Goal: Information Seeking & Learning: Learn about a topic

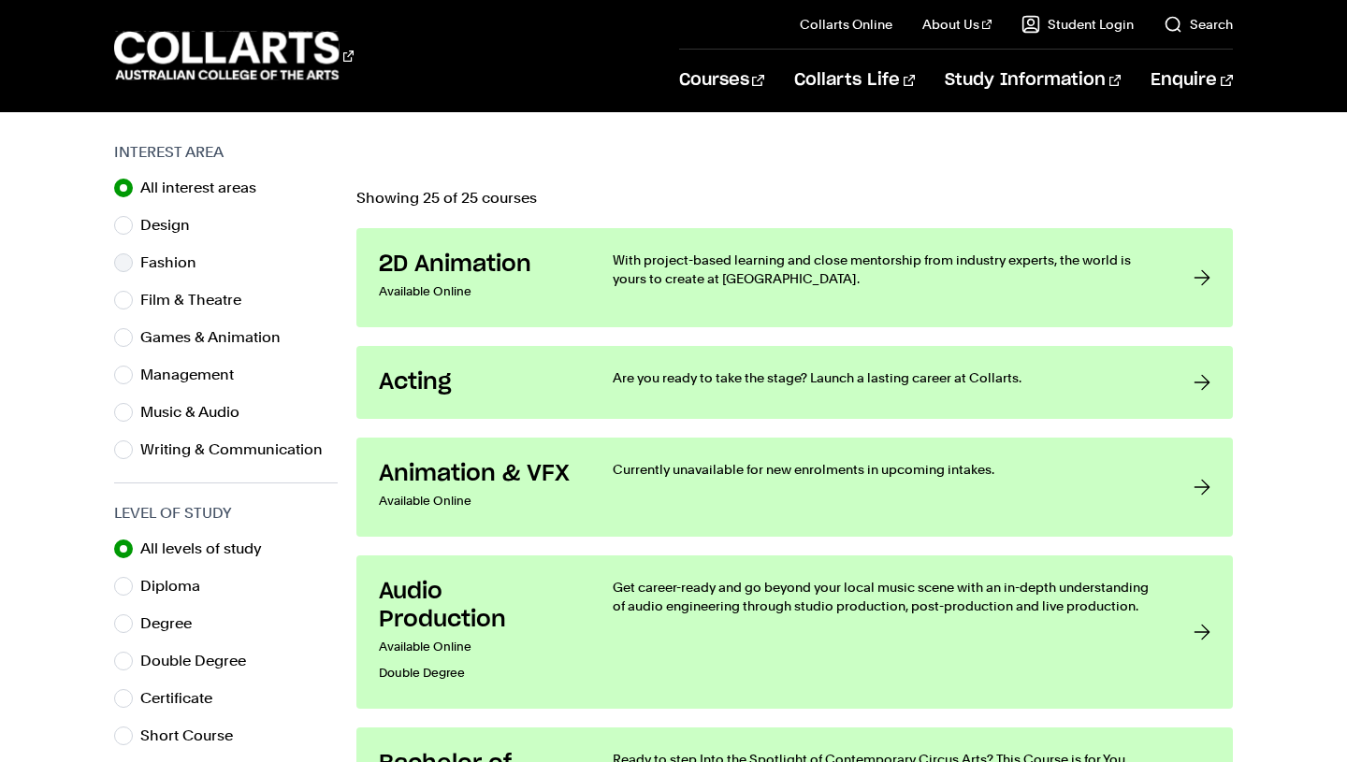
scroll to position [641, 0]
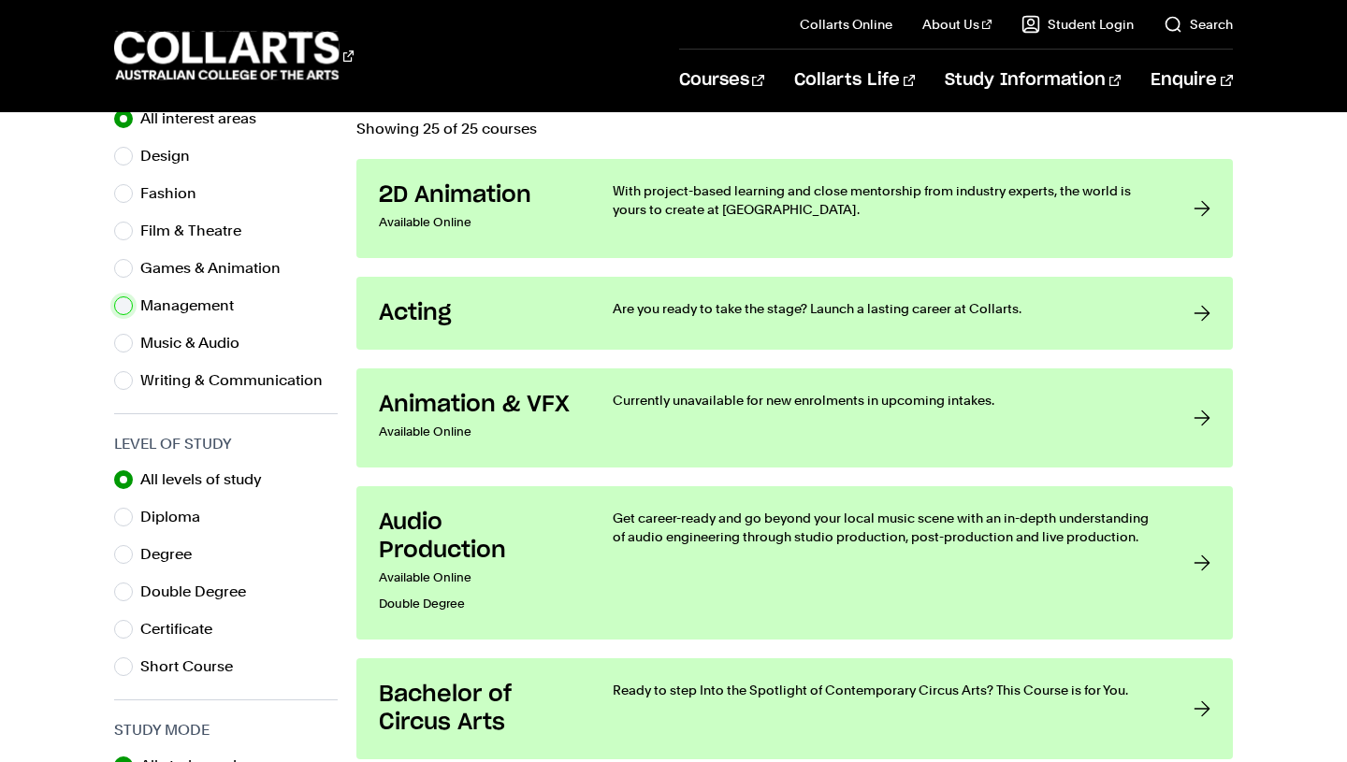
click at [129, 306] on input "Management" at bounding box center [123, 305] width 19 height 19
radio input "true"
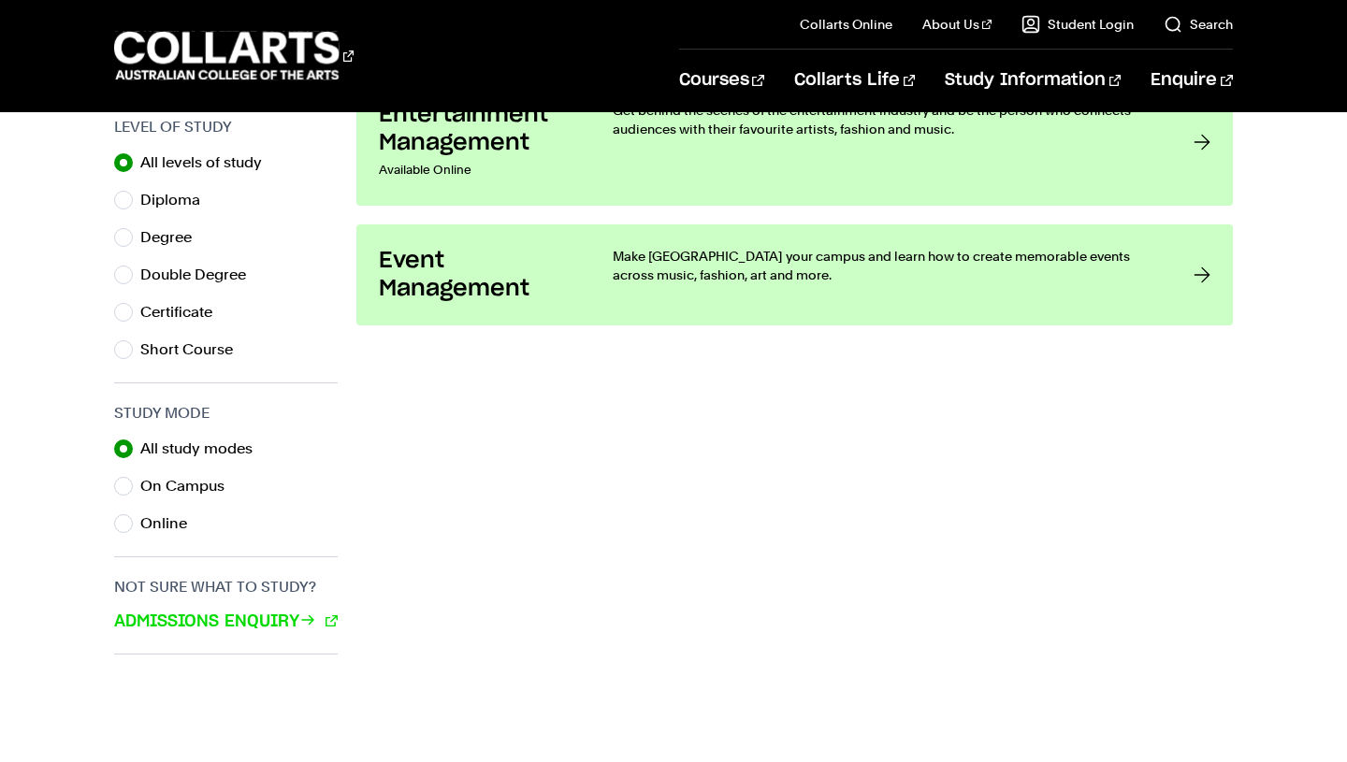
scroll to position [896, 0]
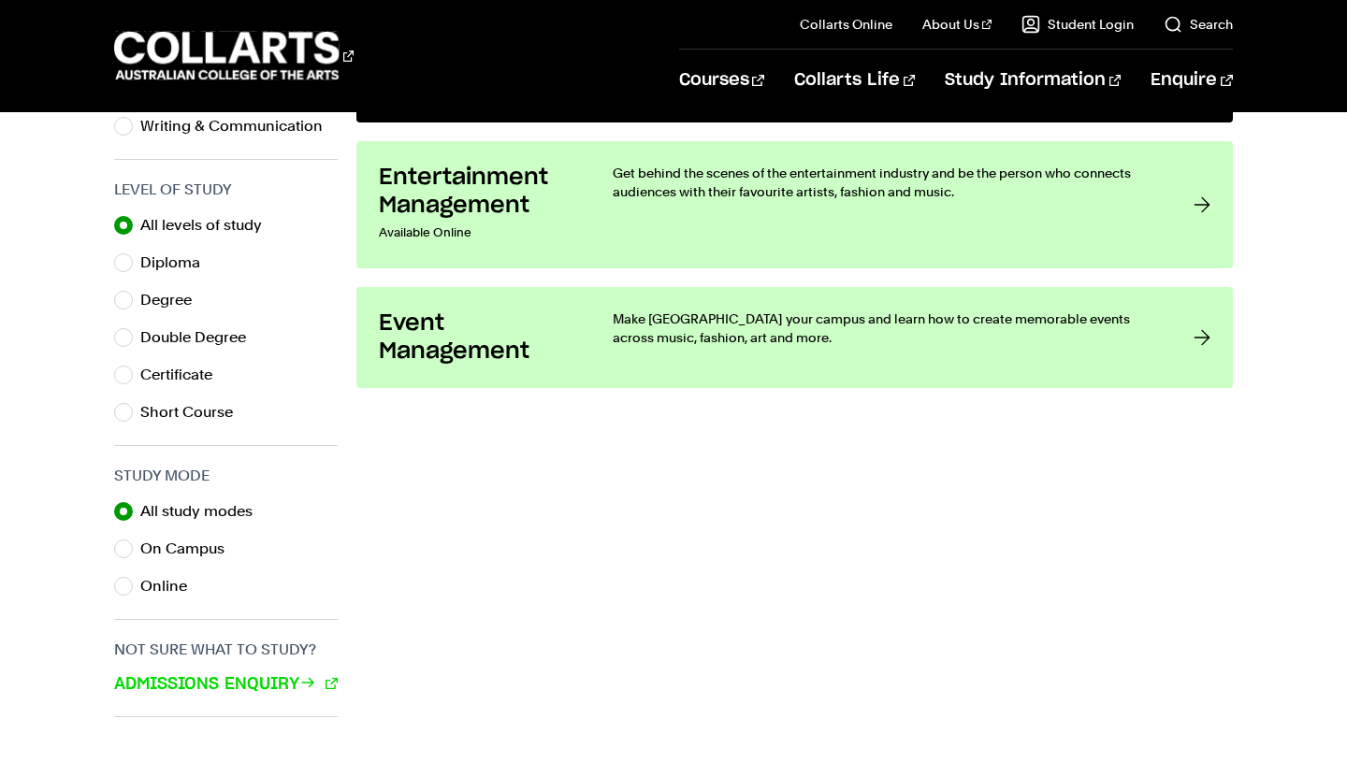
scroll to position [641, 0]
